Goal: Task Accomplishment & Management: Use online tool/utility

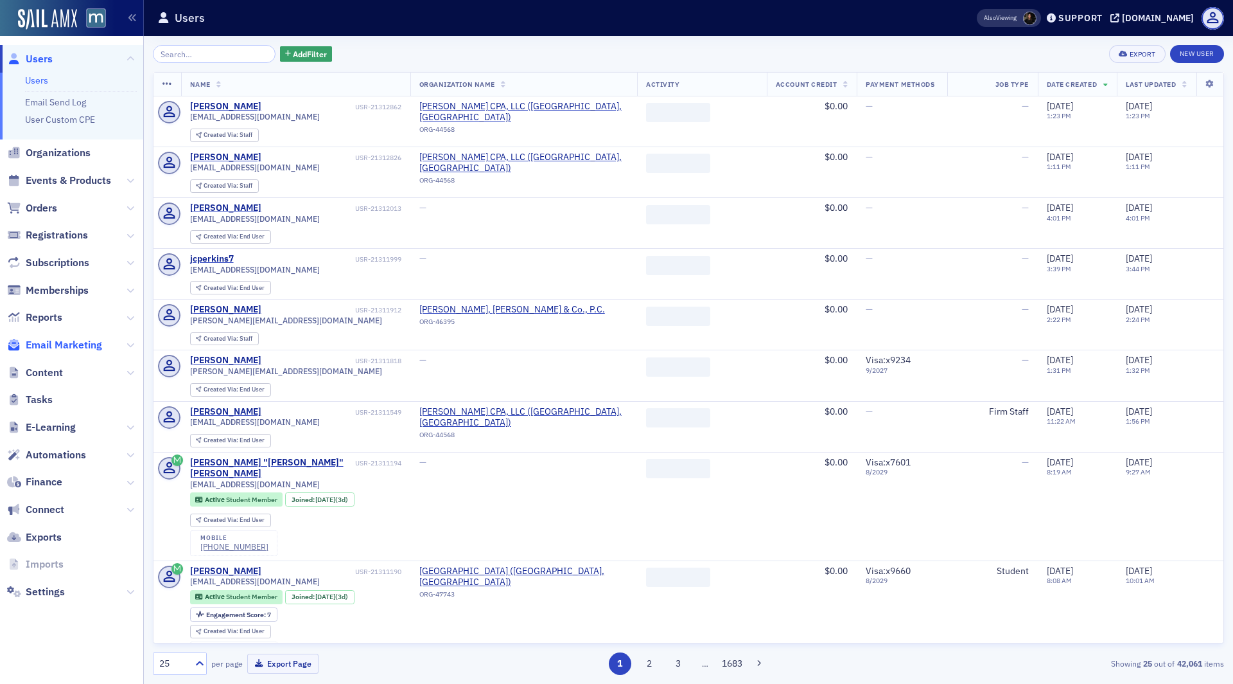
click at [69, 341] on span "Email Marketing" at bounding box center [64, 345] width 76 height 14
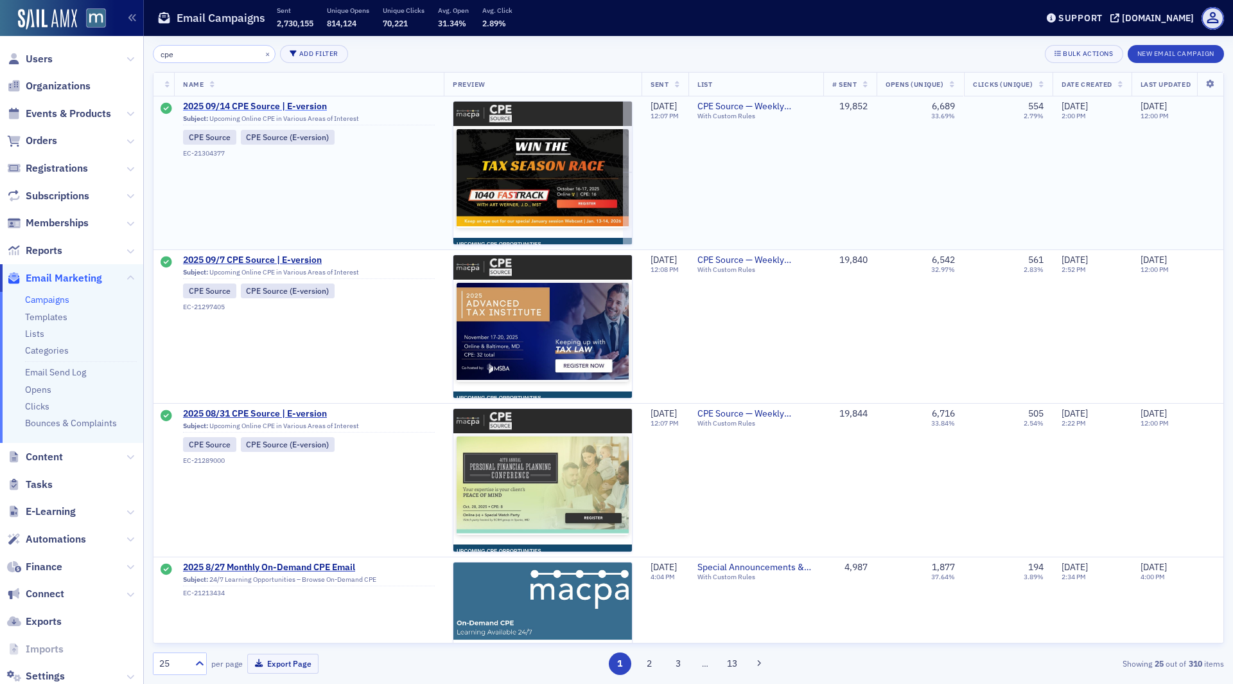
type input "cpe"
click at [258, 105] on span "2025 09/14 CPE Source | E-version" at bounding box center [309, 107] width 252 height 12
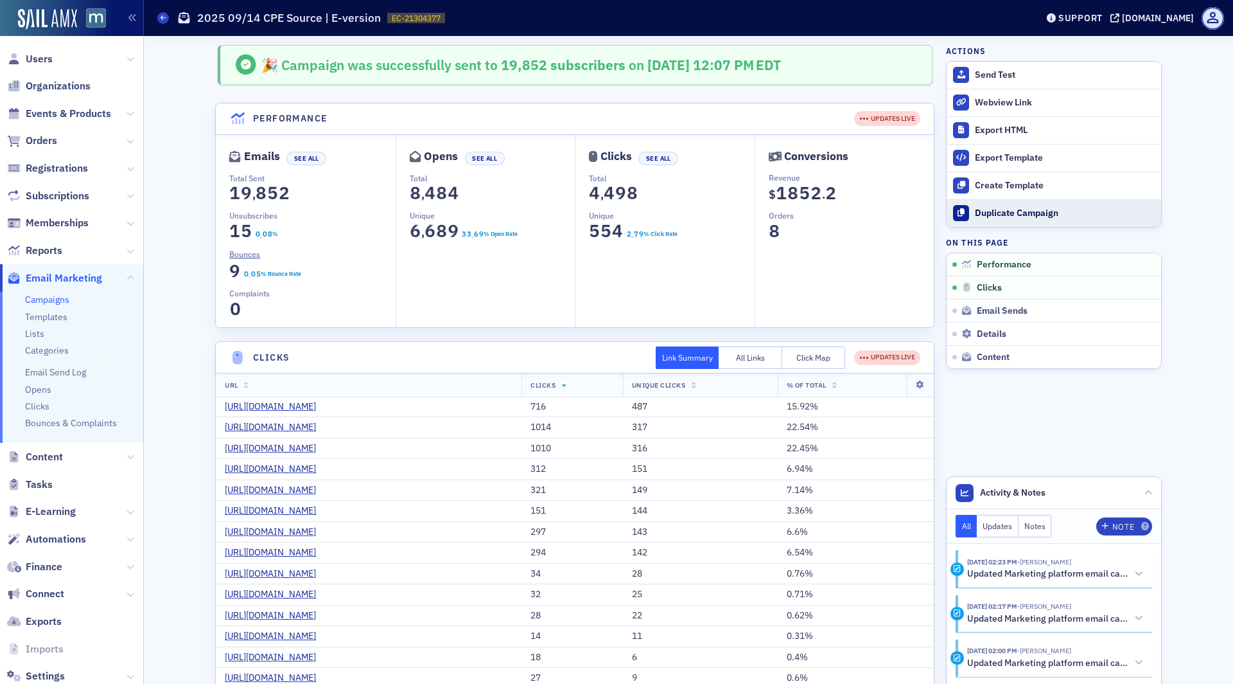
click at [1059, 213] on div "Duplicate Campaign" at bounding box center [1065, 214] width 180 height 12
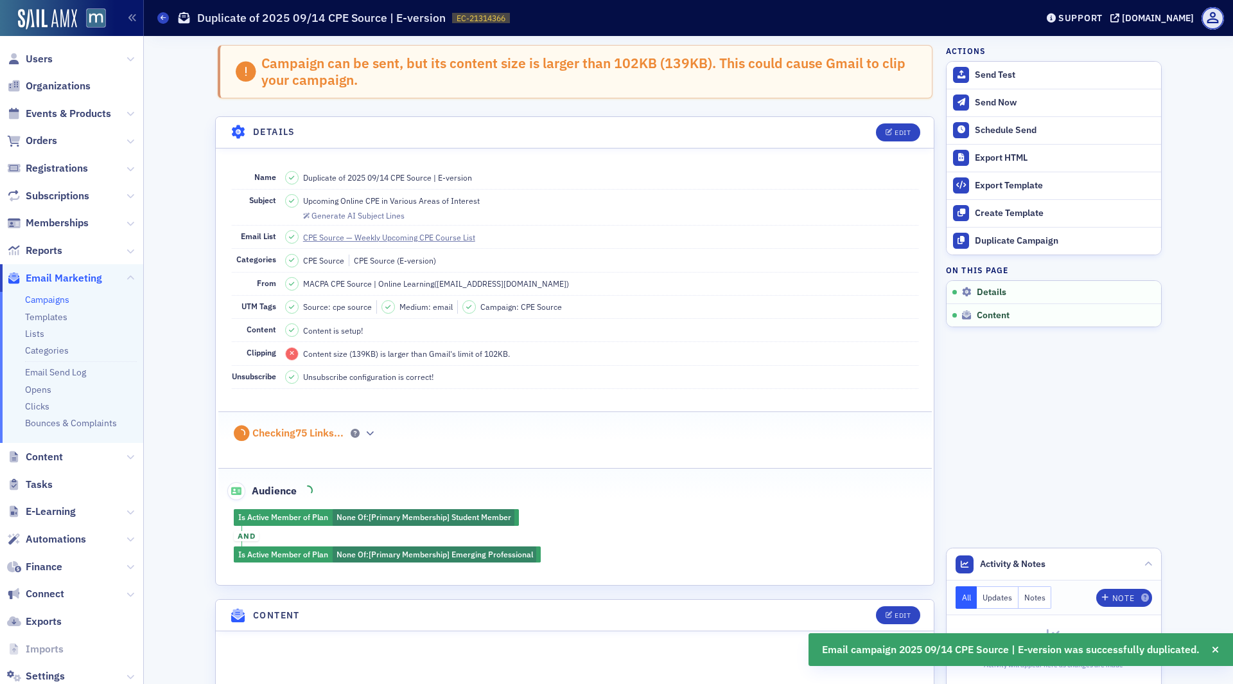
click at [927, 136] on header "Details Edit" at bounding box center [575, 132] width 718 height 31
click at [909, 136] on button "Edit" at bounding box center [898, 132] width 44 height 18
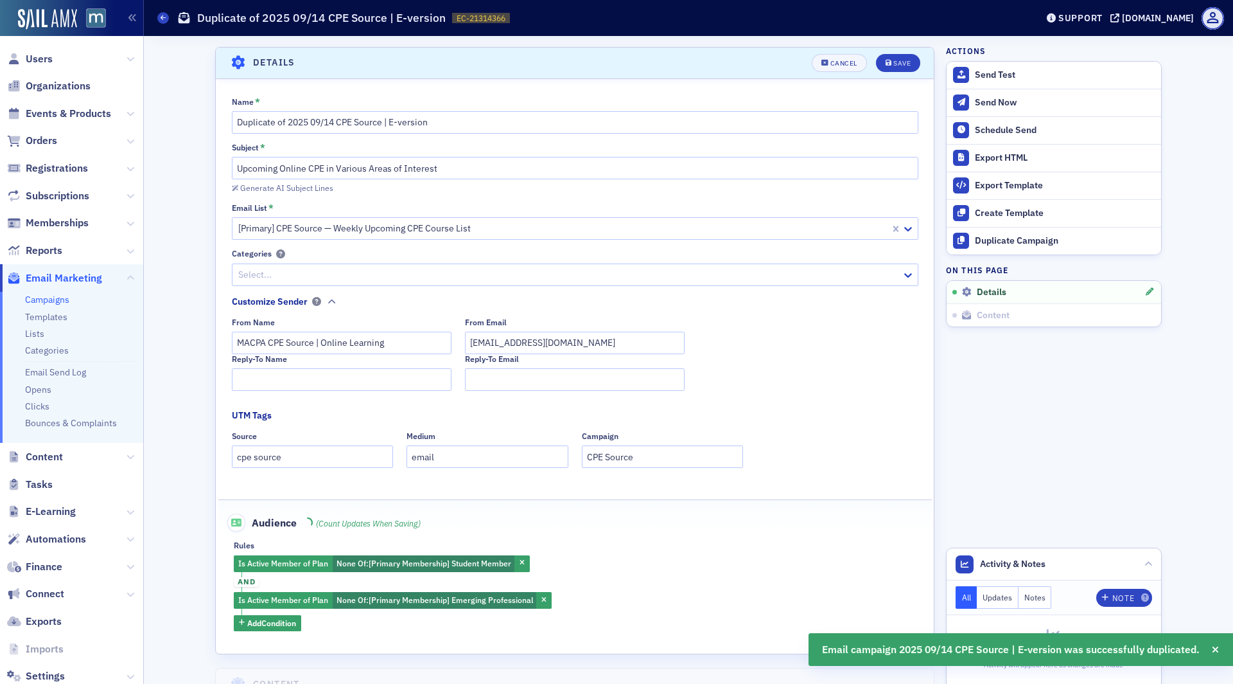
scroll to position [73, 0]
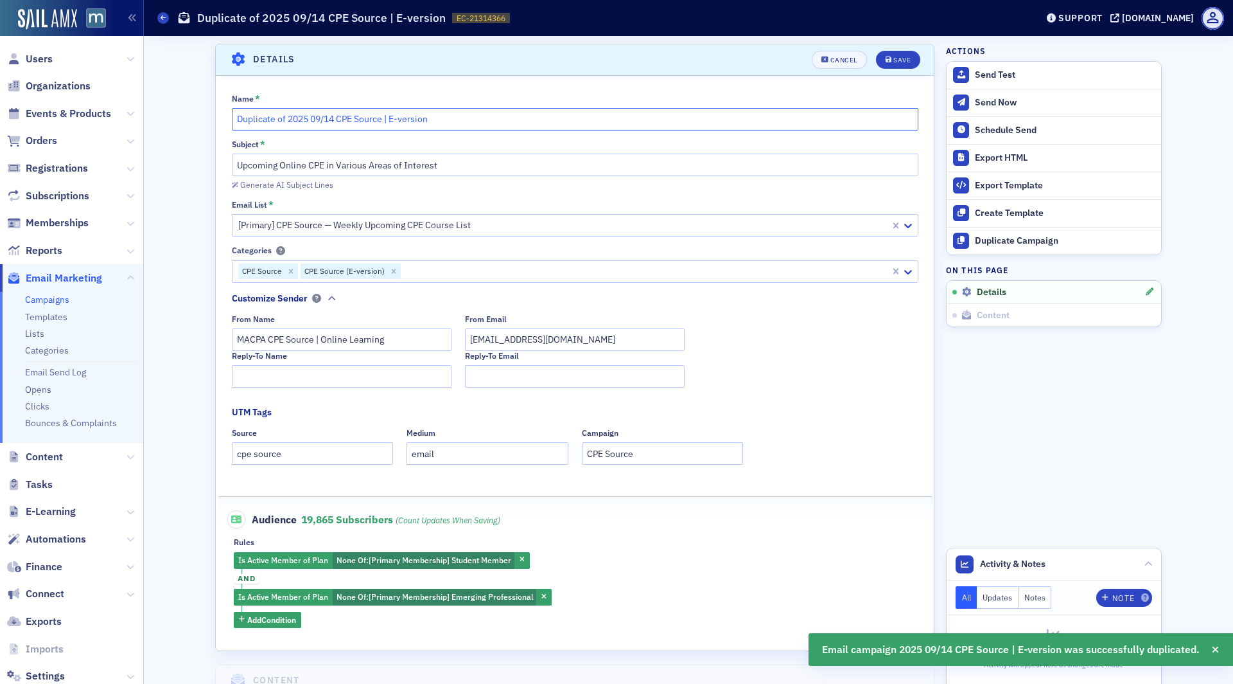
drag, startPoint x: 335, startPoint y: 119, endPoint x: 324, endPoint y: 119, distance: 10.3
click at [324, 119] on input "Duplicate of 2025 09/14 CPE Source | E-version" at bounding box center [575, 119] width 687 height 22
drag, startPoint x: 287, startPoint y: 120, endPoint x: 229, endPoint y: 119, distance: 57.8
click at [229, 119] on div "Name * Duplicate of 2025 09/21 CPE Source | E-version Subject * Upcoming Online…" at bounding box center [575, 361] width 718 height 534
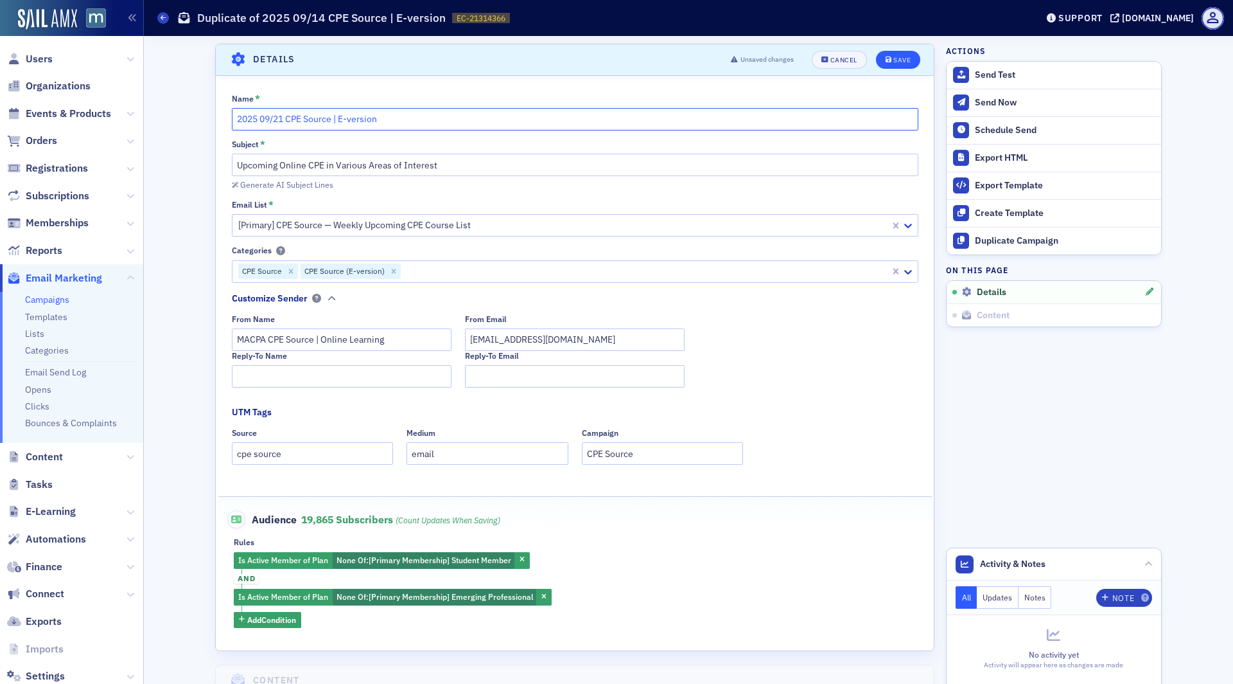
type input "2025 09/21 CPE Source | E-version"
click at [902, 62] on div "Save" at bounding box center [902, 60] width 17 height 7
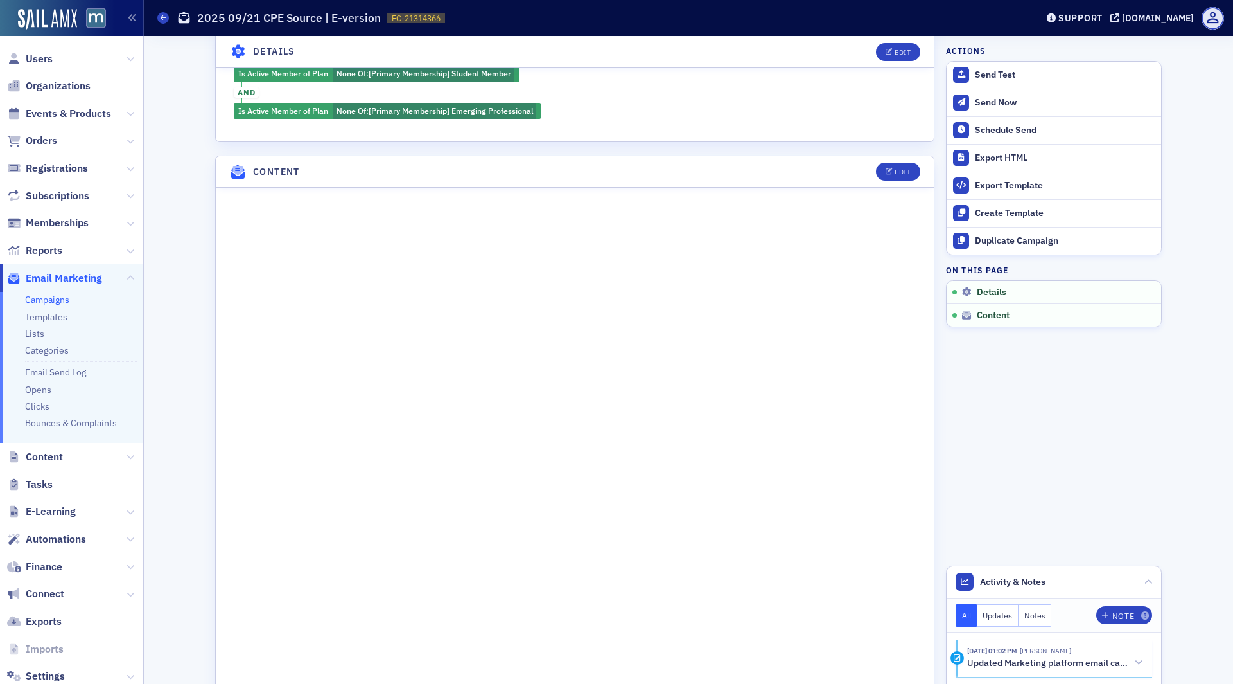
scroll to position [454, 0]
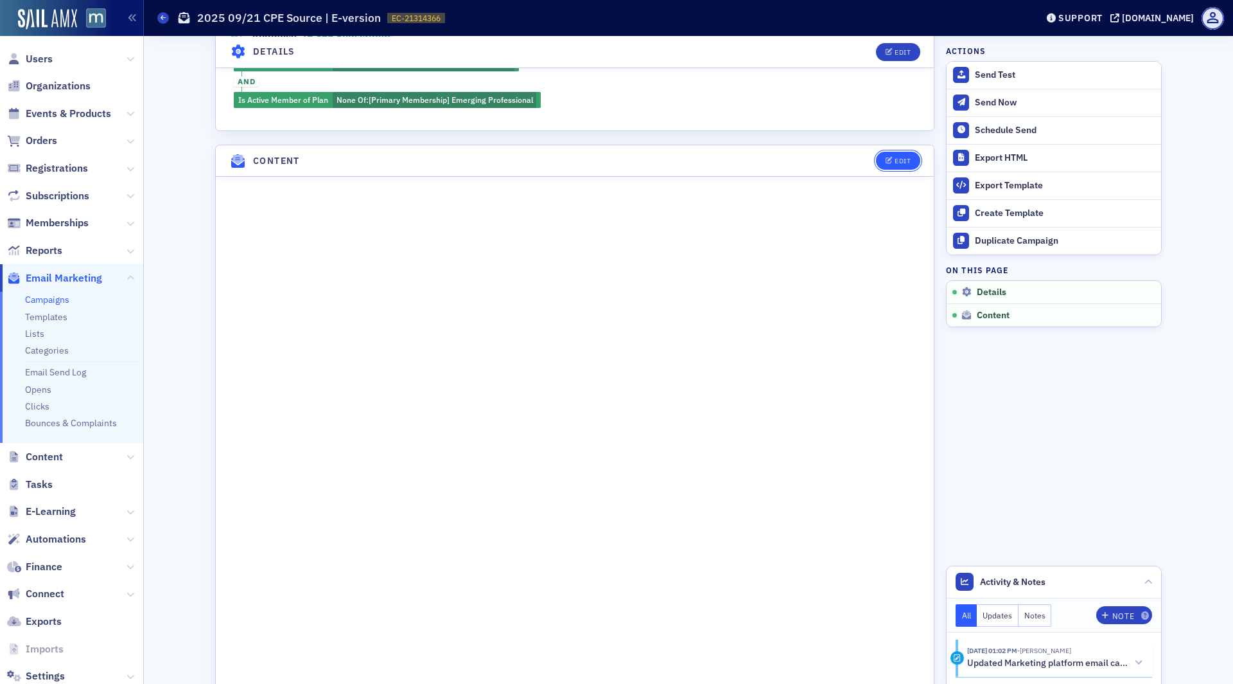
click at [890, 152] on button "Edit" at bounding box center [898, 161] width 44 height 18
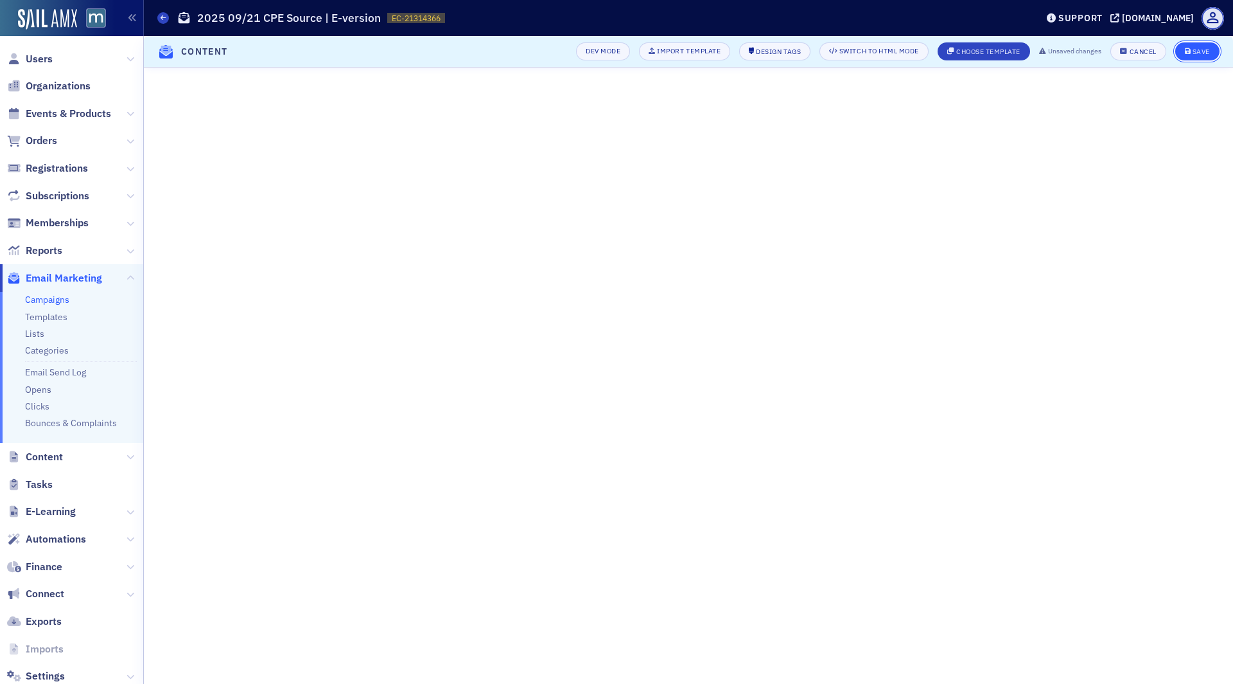
click at [1196, 51] on div "Save" at bounding box center [1201, 51] width 17 height 7
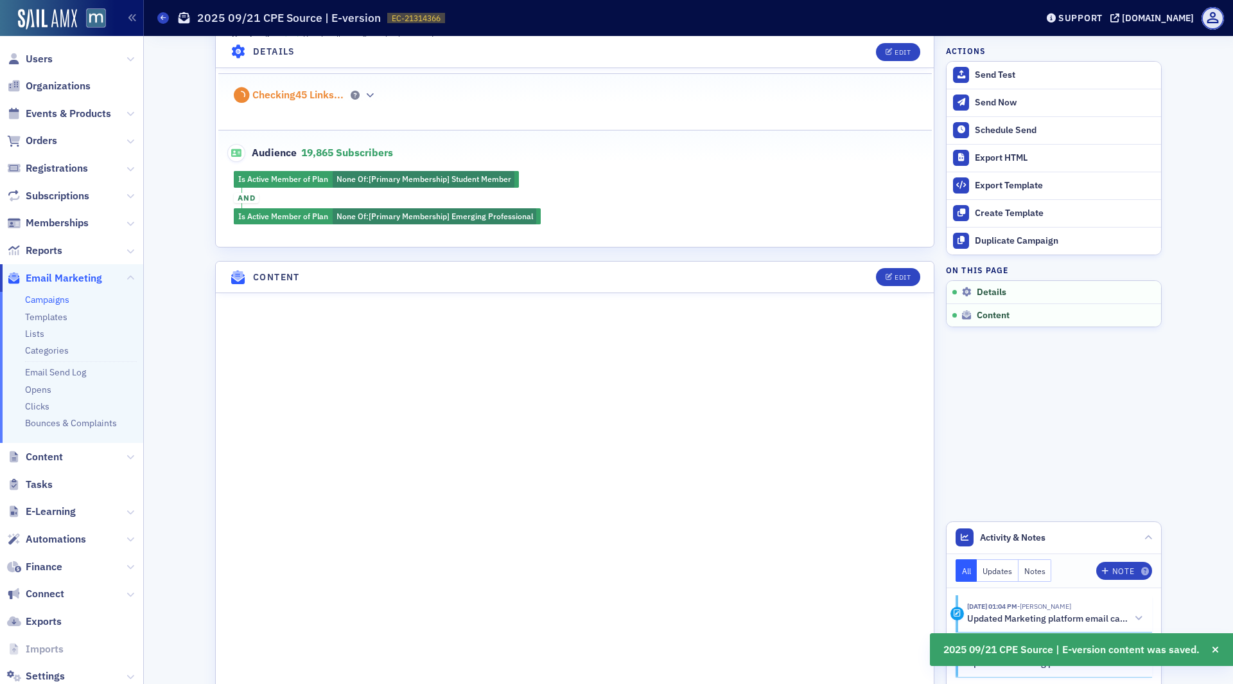
scroll to position [332, 0]
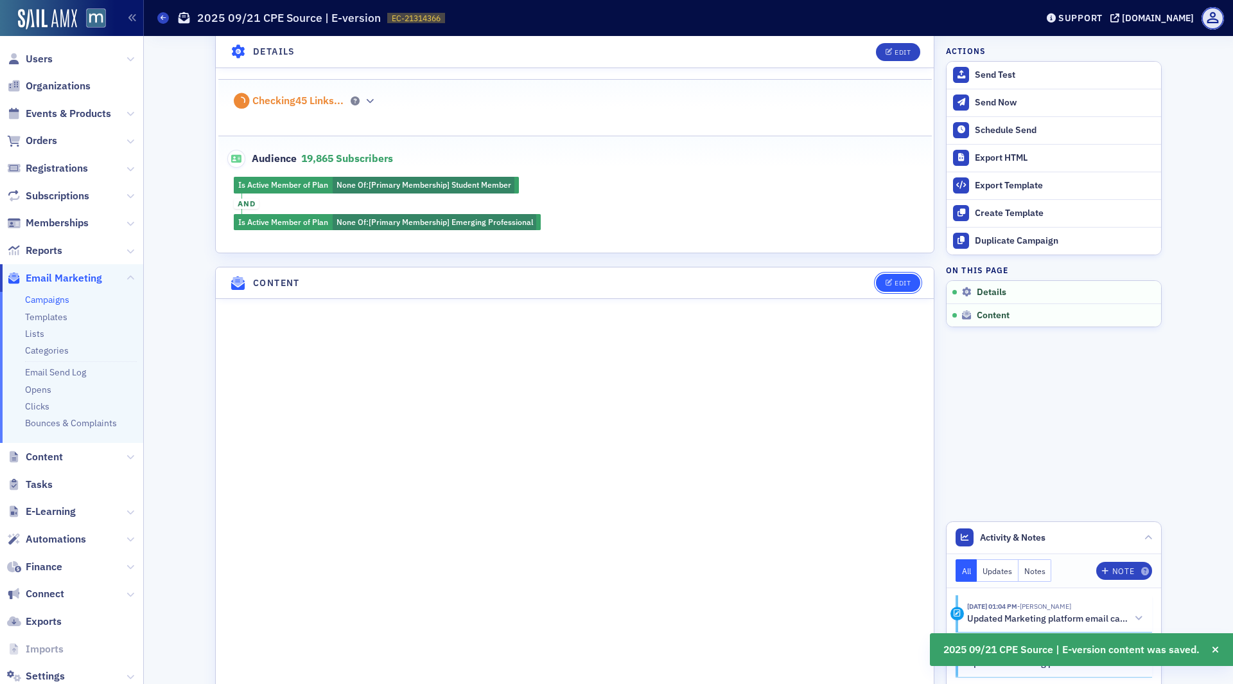
click at [890, 283] on button "Edit" at bounding box center [898, 283] width 44 height 18
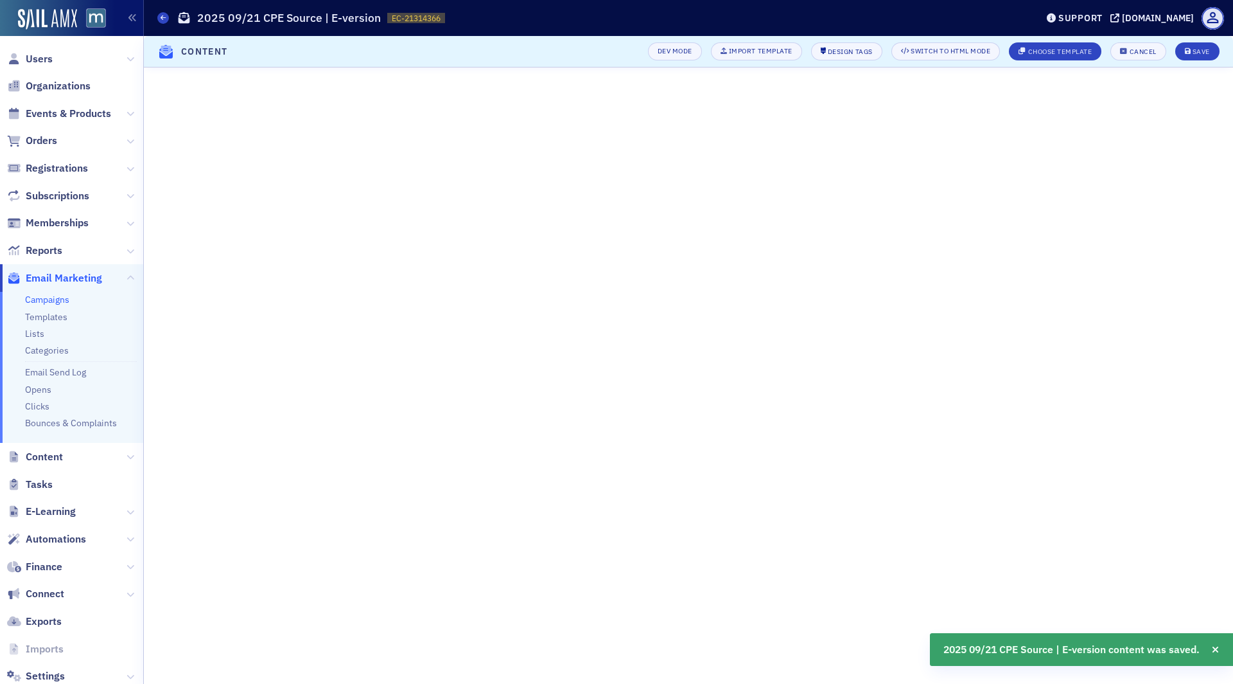
scroll to position [0, 0]
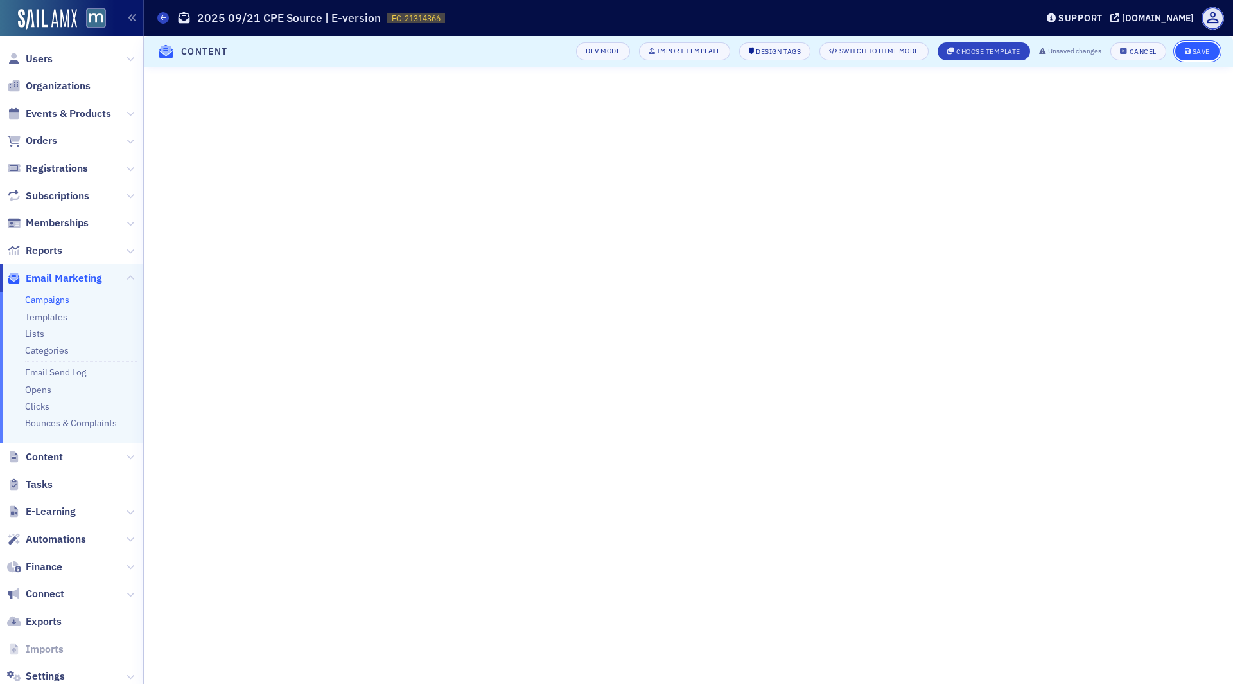
click at [1214, 50] on button "Save" at bounding box center [1198, 51] width 44 height 18
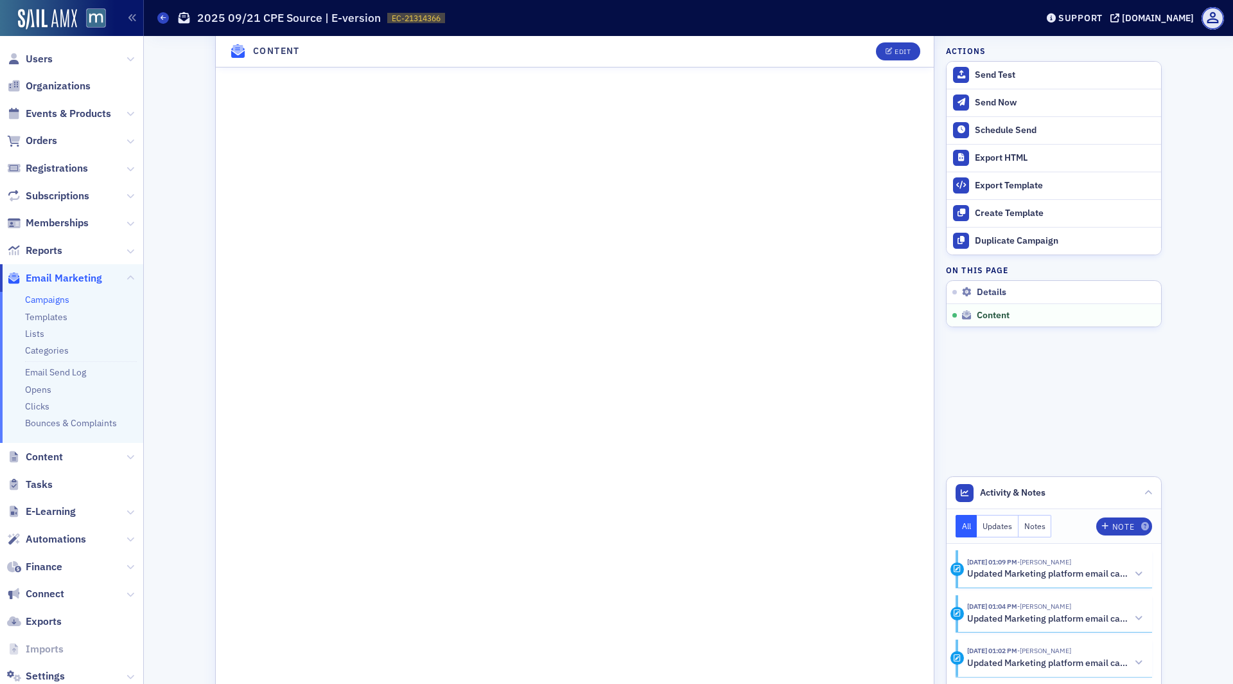
scroll to position [743, 0]
click at [904, 49] on div "Edit" at bounding box center [903, 51] width 16 height 7
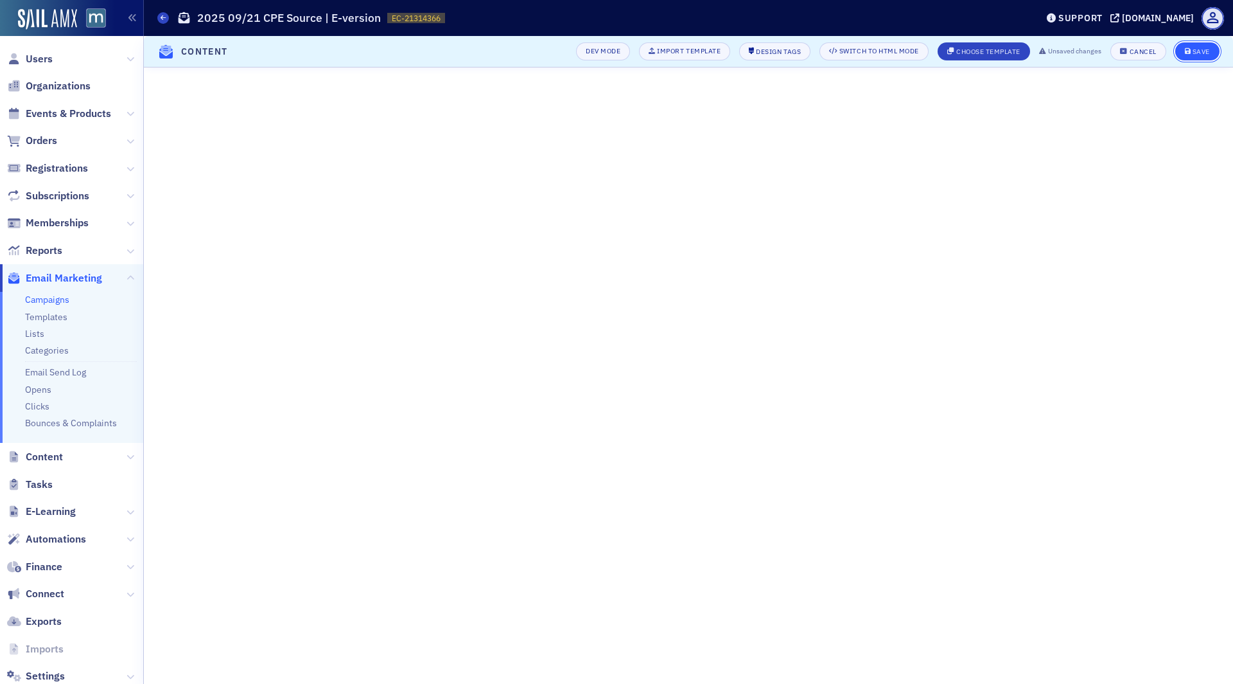
click at [1204, 53] on div "Save" at bounding box center [1201, 51] width 17 height 7
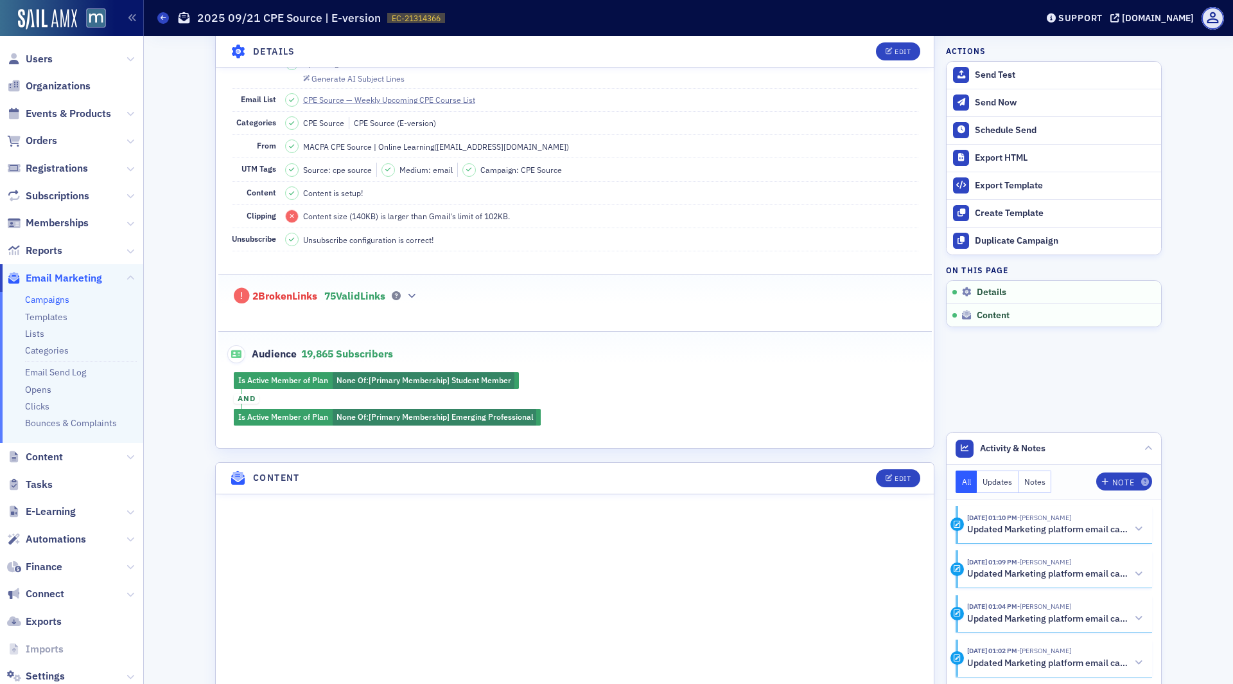
scroll to position [195, 0]
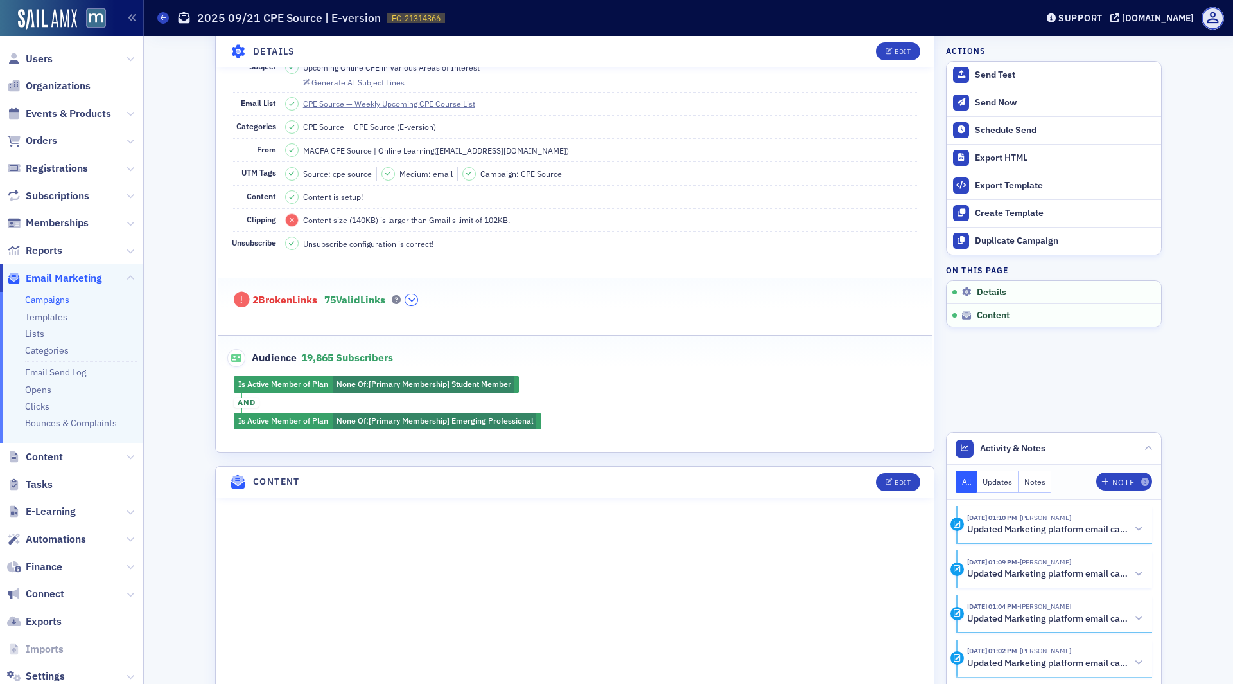
click at [418, 294] on button "button" at bounding box center [411, 300] width 12 height 12
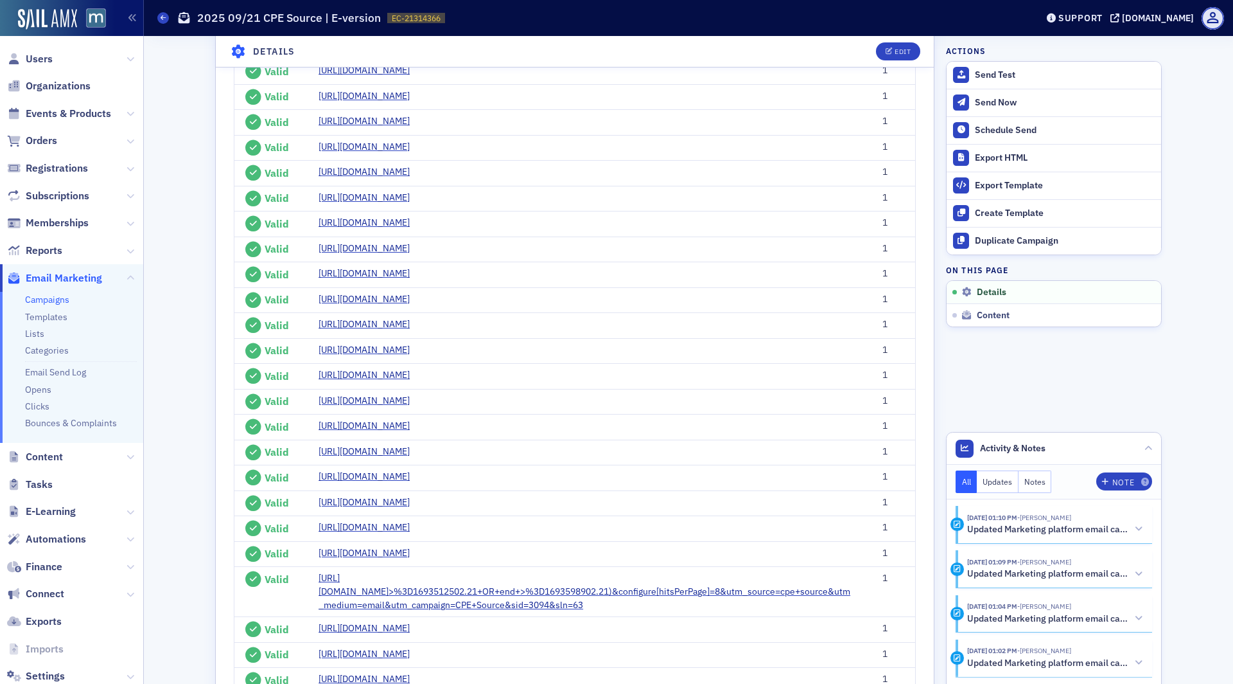
scroll to position [1535, 0]
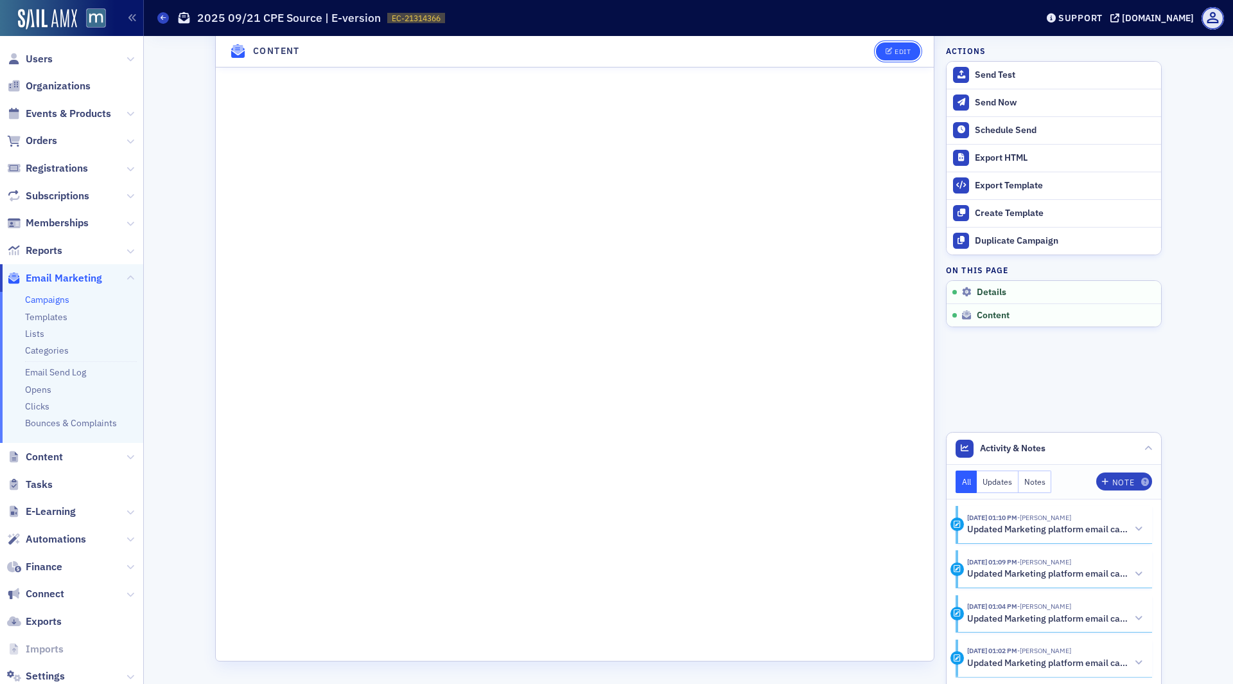
click at [909, 55] on div "Edit" at bounding box center [903, 51] width 16 height 7
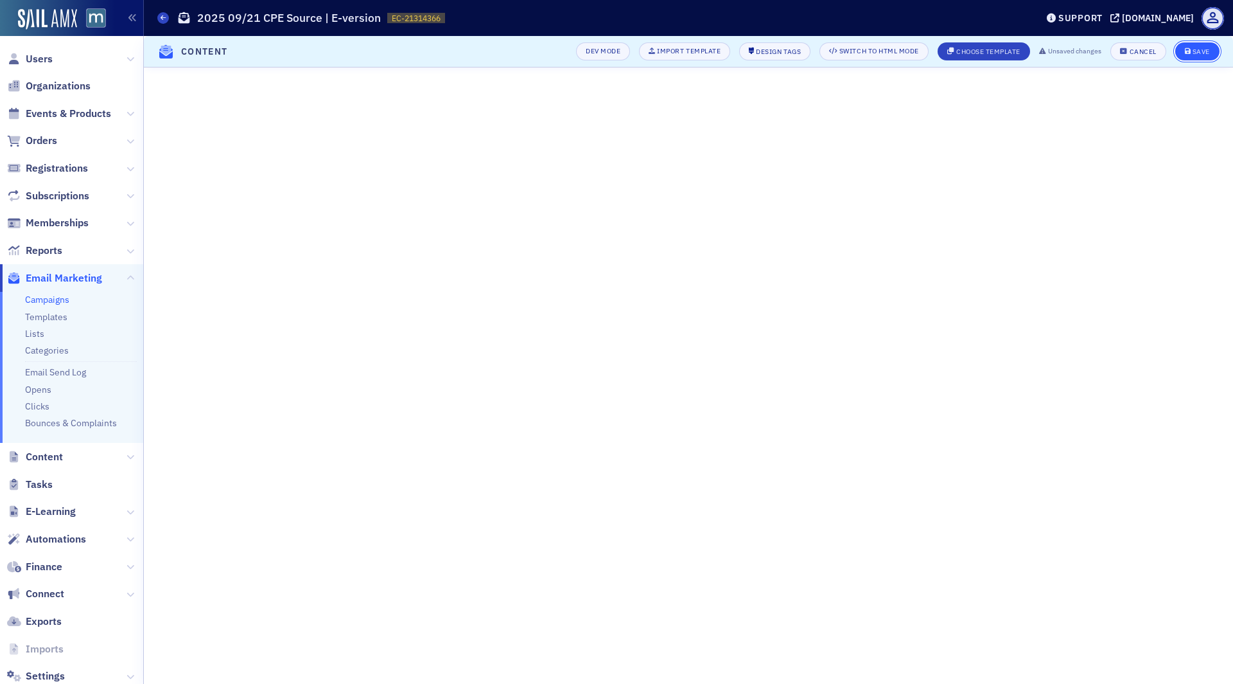
click at [1197, 55] on div "Save" at bounding box center [1201, 51] width 17 height 7
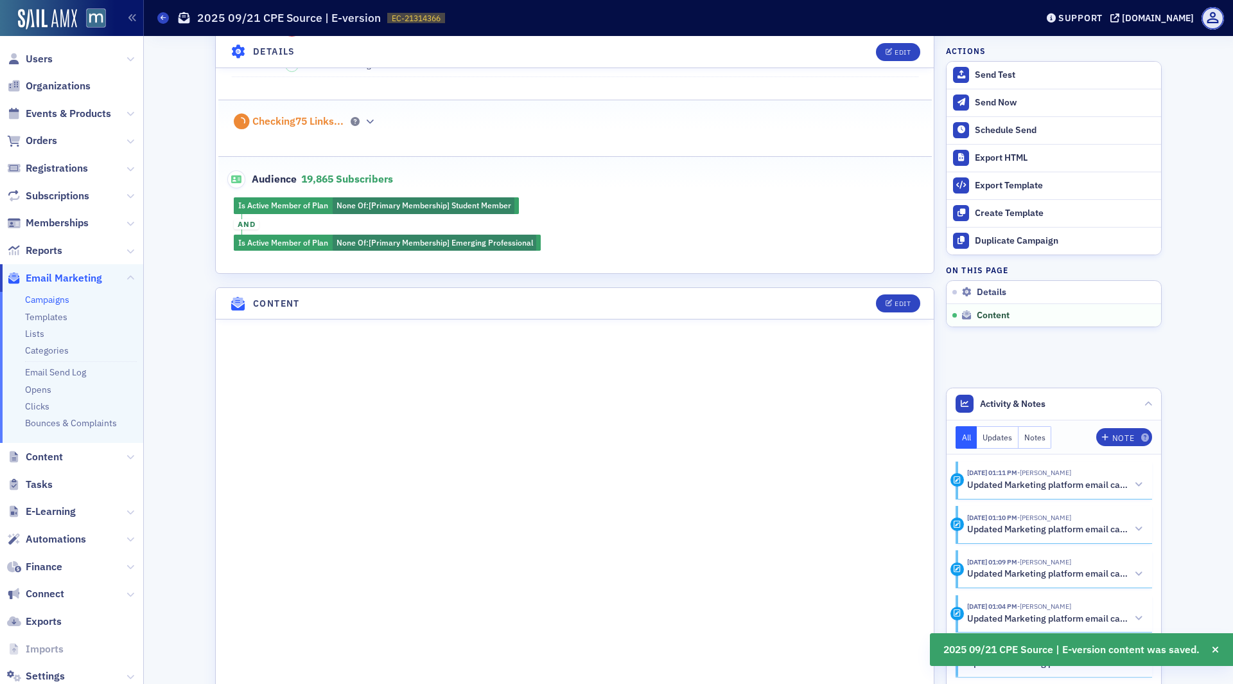
scroll to position [0, 0]
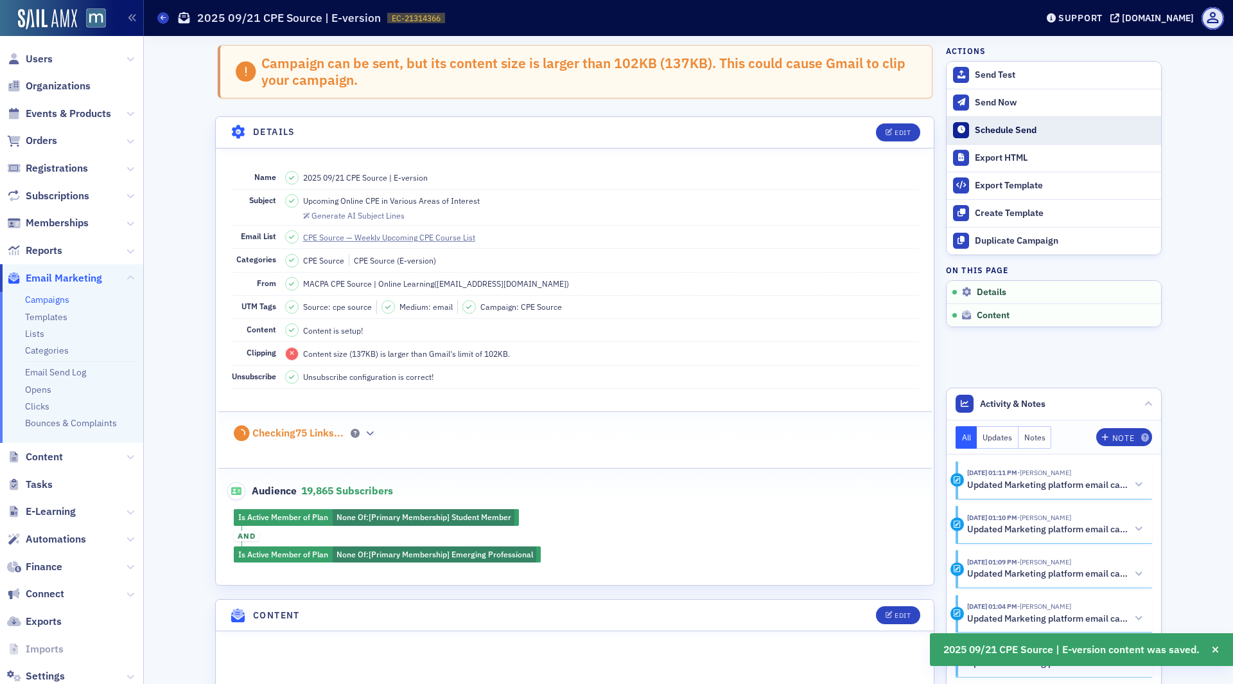
click at [1009, 136] on button "Schedule Send" at bounding box center [1054, 130] width 215 height 28
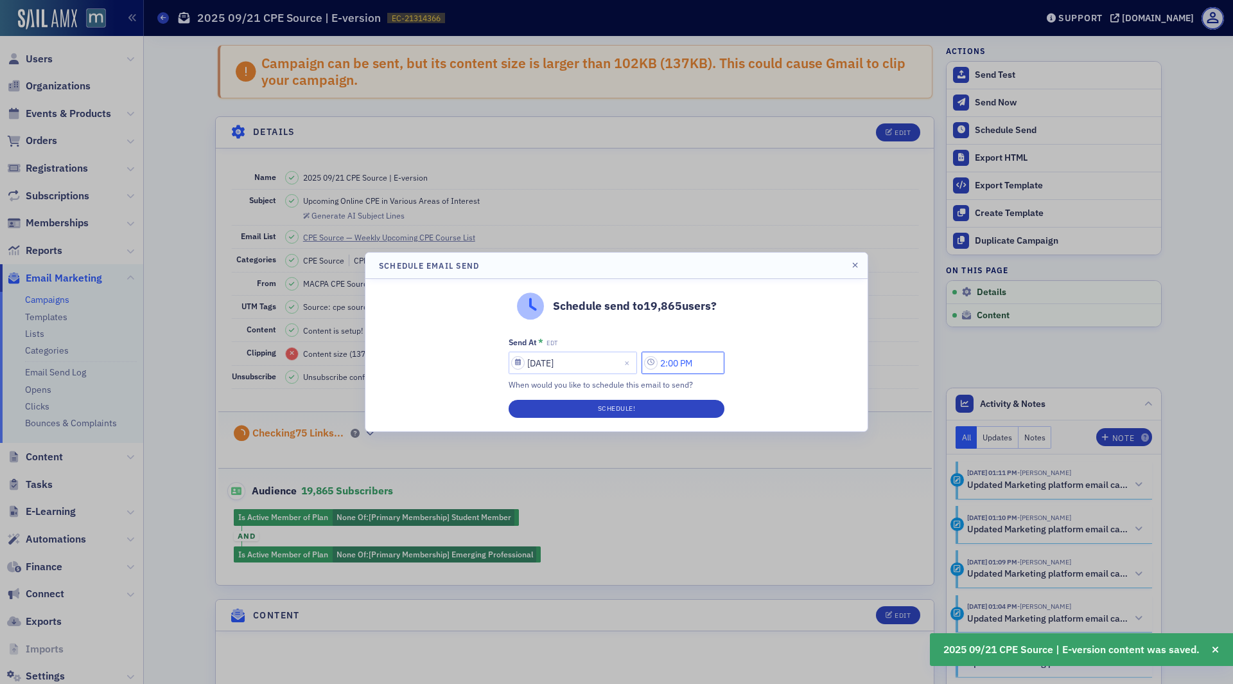
click at [670, 367] on input "2:00 PM" at bounding box center [683, 362] width 83 height 22
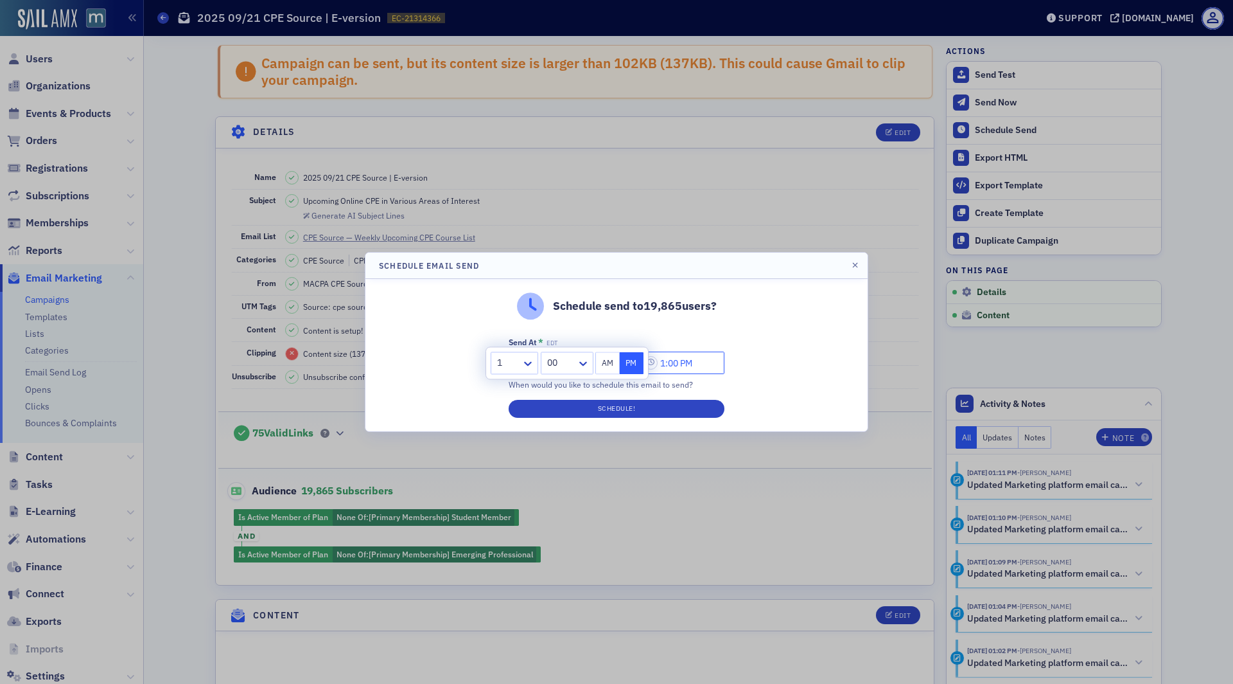
click at [677, 365] on input "1:00 PM" at bounding box center [683, 362] width 83 height 22
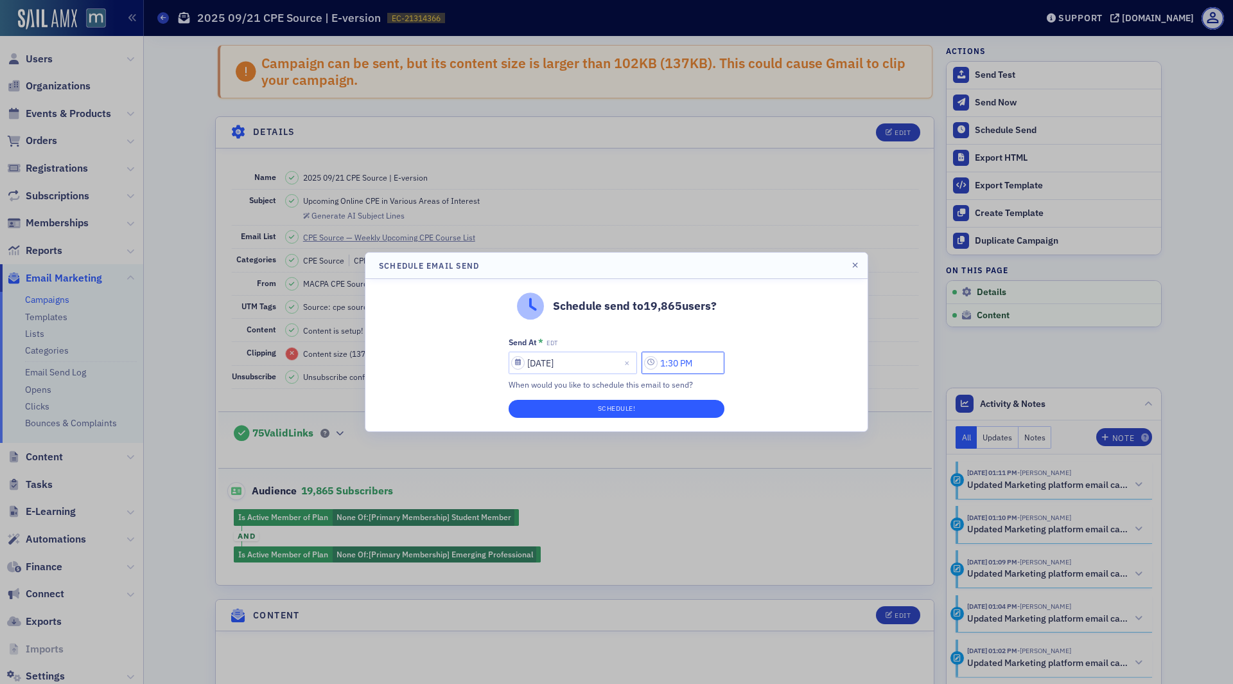
type input "1:30 PM"
click at [673, 409] on button "Schedule!" at bounding box center [617, 409] width 216 height 18
